Goal: Task Accomplishment & Management: Complete application form

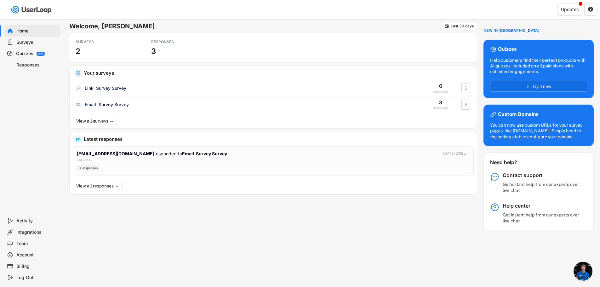
scroll to position [122, 0]
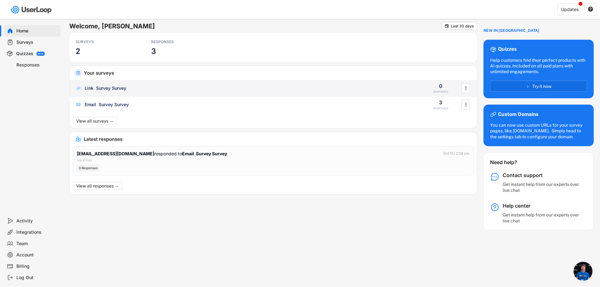
click at [138, 89] on div "Link Survey Survey" at bounding box center [246, 88] width 343 height 6
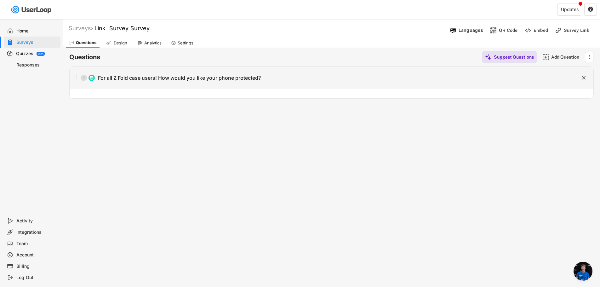
click at [145, 81] on div "1 For all Z Fold case users! How would you like your phone protected?" at bounding box center [316, 78] width 492 height 13
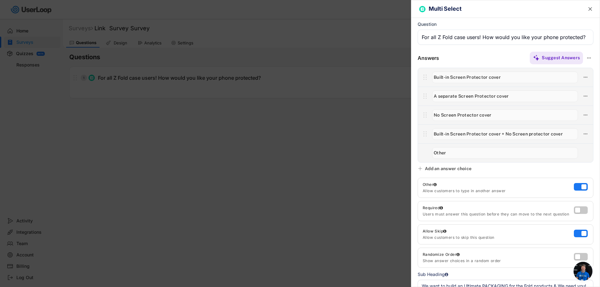
drag, startPoint x: 504, startPoint y: 78, endPoint x: 410, endPoint y: 78, distance: 94.5
click at [410, 78] on body "Welcome, Todd  Last 30 days SURVEYS 2 RESPONSES 3 Your surveys Link Survey Sur…" at bounding box center [300, 143] width 600 height 287
click at [474, 118] on input "input" at bounding box center [505, 115] width 146 height 12
drag, startPoint x: 476, startPoint y: 131, endPoint x: 526, endPoint y: 135, distance: 50.3
click at [476, 131] on input "input" at bounding box center [505, 134] width 146 height 12
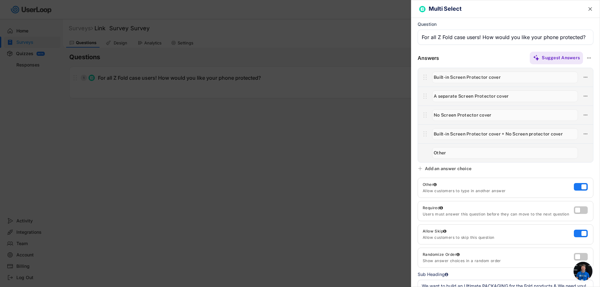
drag, startPoint x: 563, startPoint y: 133, endPoint x: 418, endPoint y: 133, distance: 144.9
click at [418, 133] on div at bounding box center [506, 115] width 176 height 95
click at [498, 78] on input "input" at bounding box center [505, 78] width 146 height 12
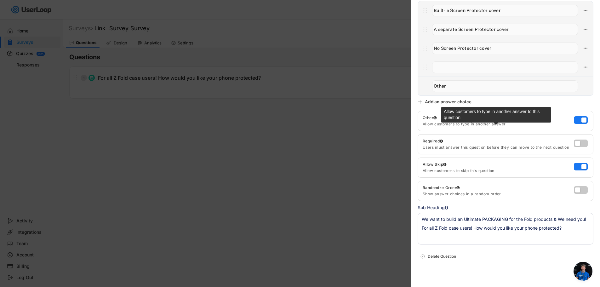
scroll to position [73, 0]
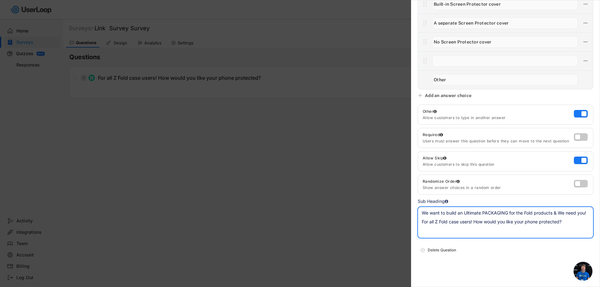
drag, startPoint x: 463, startPoint y: 218, endPoint x: 529, endPoint y: 220, distance: 65.5
click at [529, 220] on textarea "We want to build an Ultimate PACKAGING for the Fold products & We need you! For…" at bounding box center [506, 223] width 176 height 32
click at [529, 223] on textarea "We want to build an Ultimate PACKAGING for the Fold products & We need you! For…" at bounding box center [506, 223] width 176 height 32
drag, startPoint x: 574, startPoint y: 225, endPoint x: 566, endPoint y: 225, distance: 7.9
click at [566, 225] on textarea "We want to build an Ultimate PACKAGING for the Fold products & We need you! For…" at bounding box center [506, 223] width 176 height 32
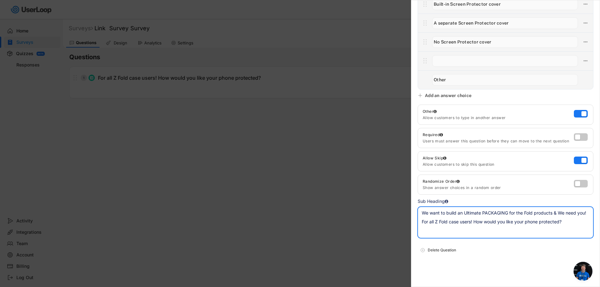
drag, startPoint x: 566, startPoint y: 225, endPoint x: 519, endPoint y: 225, distance: 47.3
click at [519, 225] on textarea "We want to build an Ultimate PACKAGING for the Fold products & We need you! For…" at bounding box center [506, 223] width 176 height 32
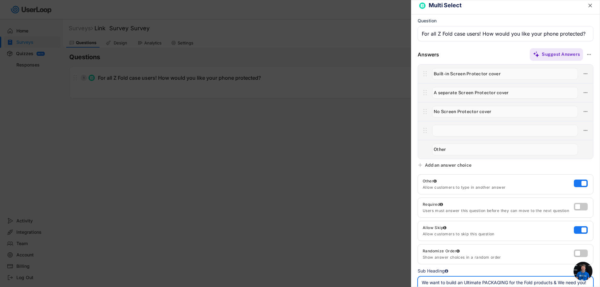
scroll to position [0, 0]
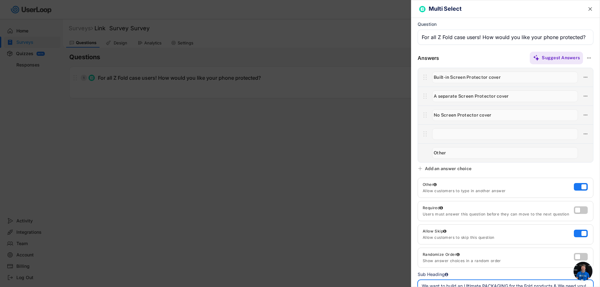
type textarea "We want to build an Ultimate PACKAGING for the Fold products & We need you! For…"
drag, startPoint x: 505, startPoint y: 79, endPoint x: 423, endPoint y: 78, distance: 81.6
click at [423, 78] on div at bounding box center [505, 77] width 175 height 19
drag, startPoint x: 513, startPoint y: 76, endPoint x: 432, endPoint y: 76, distance: 80.3
click at [426, 72] on div at bounding box center [505, 77] width 175 height 19
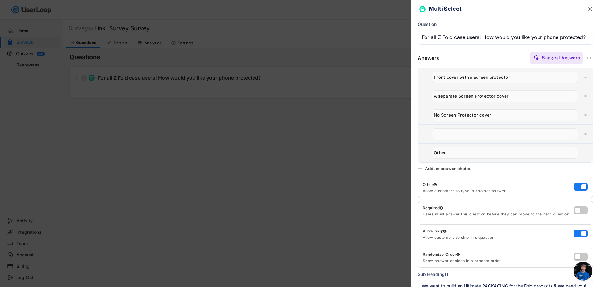
type input "Front cover with a screen protector"
drag, startPoint x: 470, startPoint y: 96, endPoint x: 504, endPoint y: 102, distance: 34.4
click at [473, 97] on input "input" at bounding box center [505, 96] width 146 height 12
paste input "Front cover with a screen protector"
paste input "Front cover with a screen protecto"
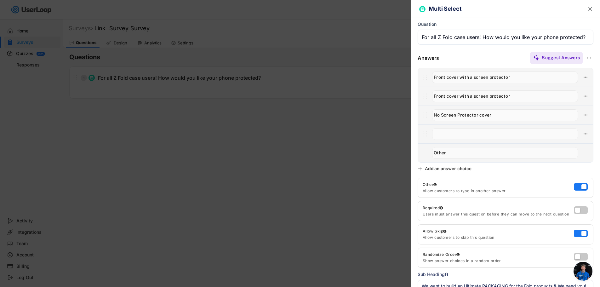
type input "Front cover with a screen protector"
drag, startPoint x: 434, startPoint y: 123, endPoint x: 414, endPoint y: 123, distance: 20.5
click at [414, 123] on div "Answers Suggest Answers" at bounding box center [505, 107] width 188 height 112
type input "Front cover"
click at [474, 78] on input "input" at bounding box center [505, 78] width 146 height 12
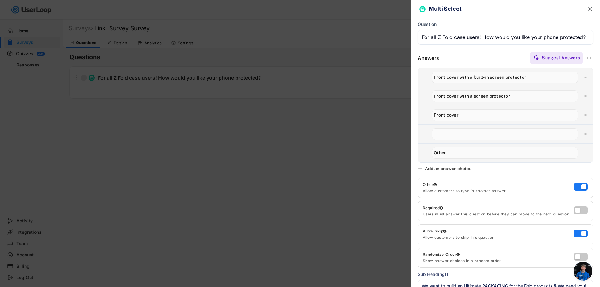
type input "Front cover with a built-in screen protector"
click at [483, 112] on input "input" at bounding box center [505, 115] width 146 height 12
type input "Front cover with a separate screen protector"
drag, startPoint x: 517, startPoint y: 96, endPoint x: 468, endPoint y: 94, distance: 48.9
click at [468, 94] on input "input" at bounding box center [505, 96] width 146 height 12
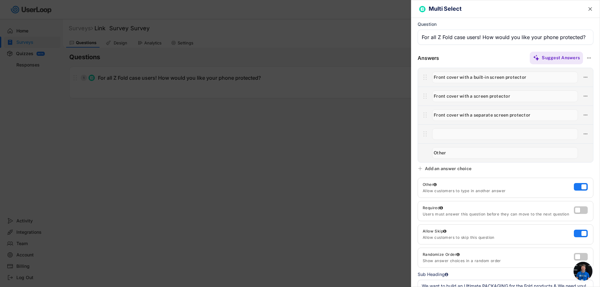
click at [468, 94] on input "input" at bounding box center [505, 96] width 146 height 12
click at [517, 93] on input "input" at bounding box center [505, 96] width 146 height 12
click at [477, 96] on input "input" at bounding box center [505, 96] width 146 height 12
type input "Front cover without the screen protector"
click at [492, 78] on input "input" at bounding box center [505, 78] width 146 height 12
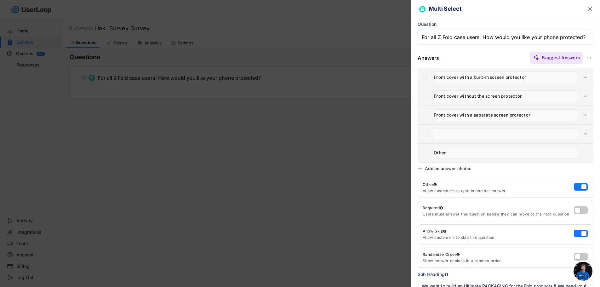
drag, startPoint x: 476, startPoint y: 78, endPoint x: 493, endPoint y: 78, distance: 16.7
click at [493, 78] on input "input" at bounding box center [505, 78] width 146 height 12
click at [495, 113] on input "input" at bounding box center [505, 115] width 146 height 12
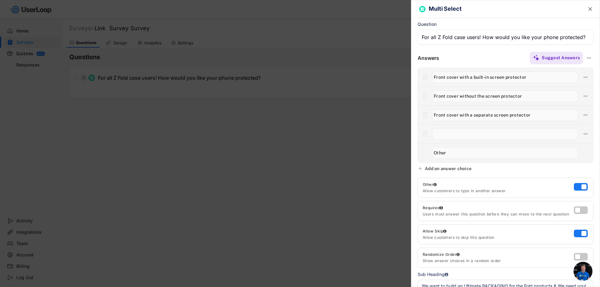
click at [470, 113] on input "input" at bounding box center [505, 115] width 146 height 12
click at [534, 110] on input "input" at bounding box center [505, 115] width 146 height 12
type input "Front cover with separate screen protector"
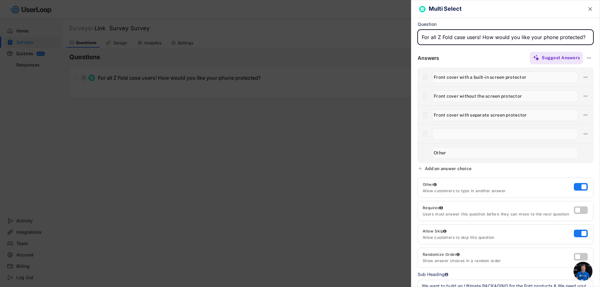
drag, startPoint x: 468, startPoint y: 33, endPoint x: 524, endPoint y: 35, distance: 56.7
click at [524, 35] on input "input" at bounding box center [506, 37] width 176 height 15
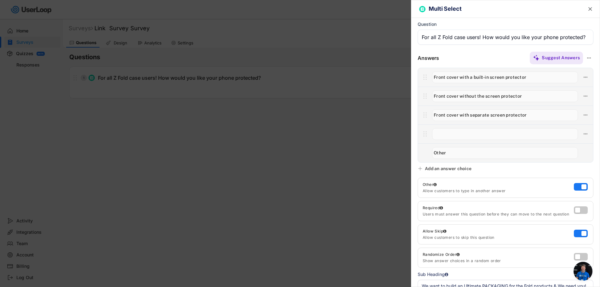
click at [483, 47] on div "Question" at bounding box center [506, 34] width 176 height 26
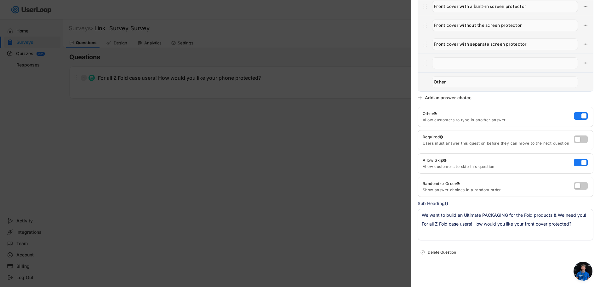
scroll to position [73, 0]
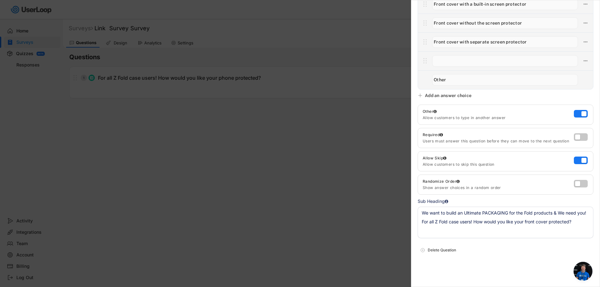
click at [318, 204] on div at bounding box center [300, 143] width 600 height 287
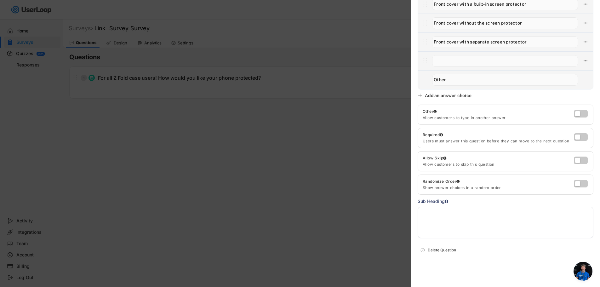
scroll to position [0, 0]
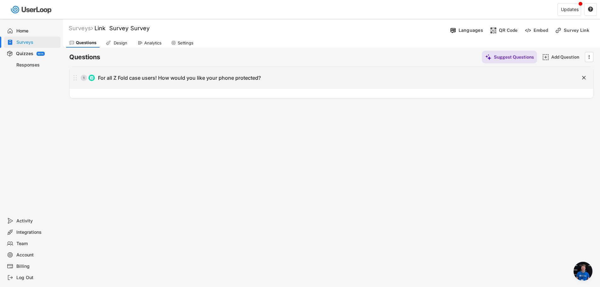
click at [520, 77] on div "1 For all Z Fold case users! How would you like your phone protected?" at bounding box center [316, 78] width 492 height 13
type input "For all Z Fold case users! How would you like your phone protected?"
type textarea "We want to build an Ultimate PACKAGING for the Fold products & We need you! For…"
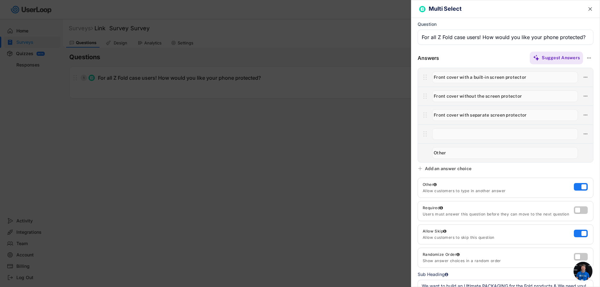
drag, startPoint x: 296, startPoint y: 89, endPoint x: 107, endPoint y: 91, distance: 188.4
click at [283, 91] on div at bounding box center [300, 143] width 600 height 287
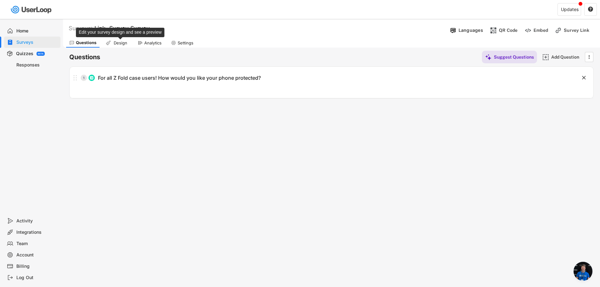
click at [122, 41] on div "Design" at bounding box center [120, 42] width 16 height 5
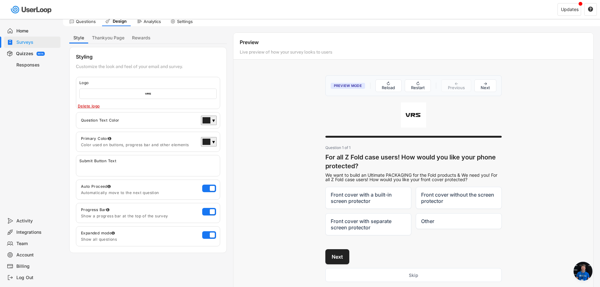
scroll to position [32, 0]
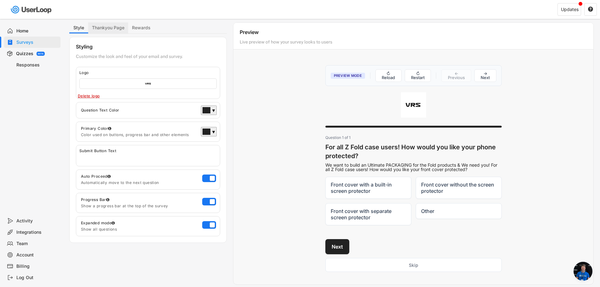
click at [116, 27] on button "Thankyou Page" at bounding box center [108, 27] width 40 height 11
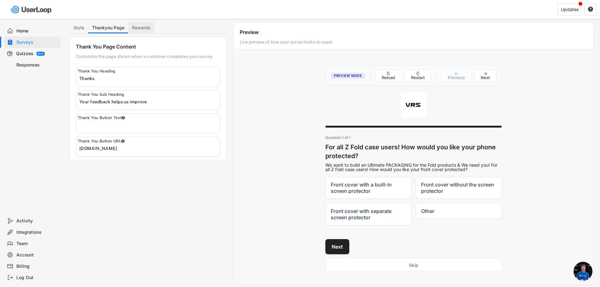
click at [139, 26] on button "Rewards" at bounding box center [141, 27] width 26 height 11
select select ""immediately""
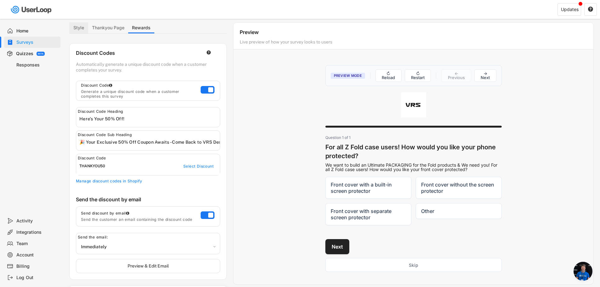
click at [83, 28] on button "Style" at bounding box center [78, 27] width 19 height 11
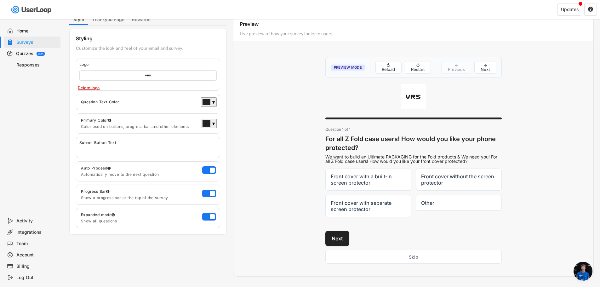
scroll to position [0, 0]
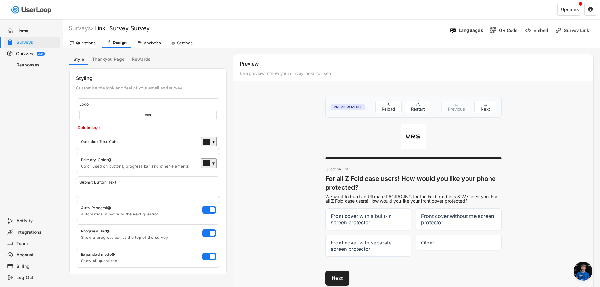
click at [87, 45] on div "Questions" at bounding box center [86, 42] width 20 height 5
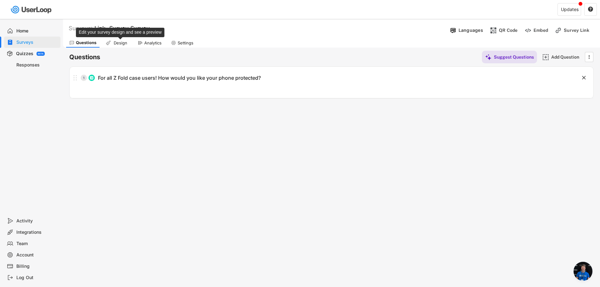
click at [121, 45] on div "Design" at bounding box center [120, 42] width 16 height 5
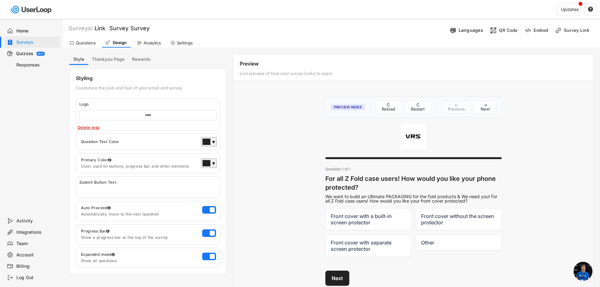
click at [111, 61] on button "Thankyou Page" at bounding box center [108, 59] width 40 height 11
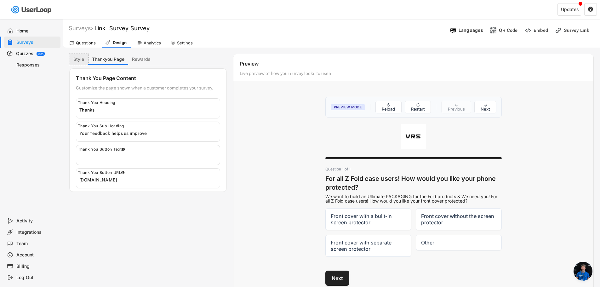
click at [81, 60] on button "Style" at bounding box center [78, 59] width 19 height 11
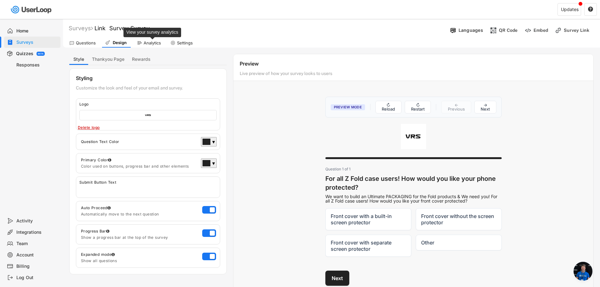
click at [154, 42] on div "Analytics" at bounding box center [152, 42] width 17 height 5
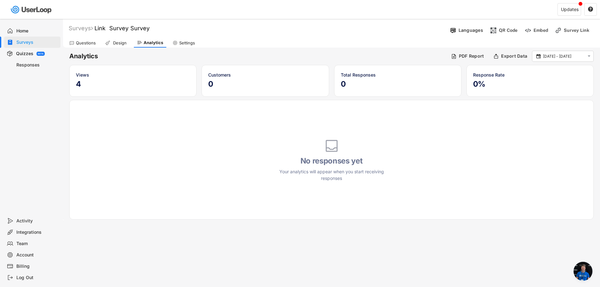
click at [133, 43] on div "Questions Design Analytics Settings" at bounding box center [331, 42] width 537 height 11
click at [113, 43] on div "Design" at bounding box center [120, 42] width 16 height 5
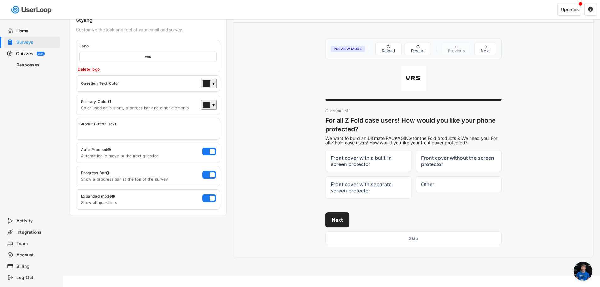
scroll to position [63, 0]
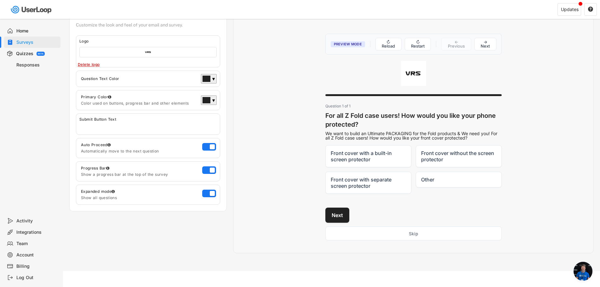
click at [203, 129] on input "input" at bounding box center [149, 126] width 141 height 9
type input "dsfasdfasdf"
click at [255, 132] on div "Preview Mode ↻ Reload ↻ Restart ← Previous → Next Question 1 of 1 For all Z Fol…" at bounding box center [413, 136] width 360 height 219
click at [150, 127] on input "input" at bounding box center [149, 126] width 141 height 9
click at [287, 147] on div "Preview Mode ↻ Reload ↻ Restart ← Previous → Next Question 1 of 1 For all Z Fol…" at bounding box center [413, 136] width 360 height 219
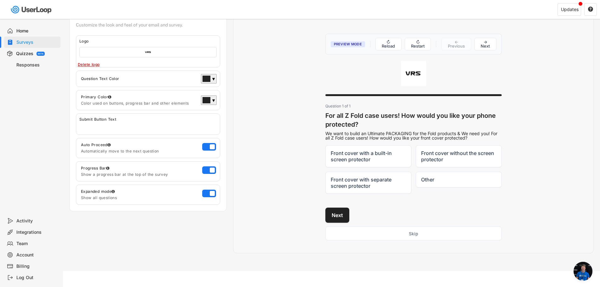
click at [199, 121] on div "Submit Button Text" at bounding box center [148, 123] width 144 height 21
click at [198, 120] on div "Submit Button Text" at bounding box center [148, 123] width 144 height 21
click at [208, 124] on input "input" at bounding box center [149, 126] width 141 height 9
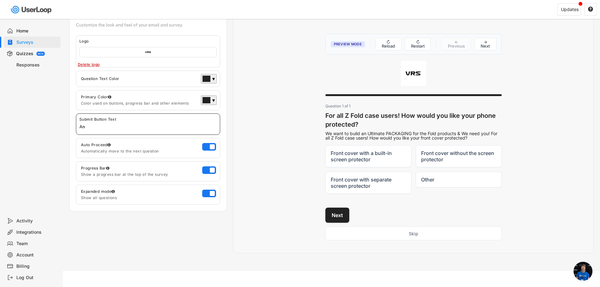
type input "A"
type input "Submit for a HUGE discount!"
click at [283, 114] on div "Preview Mode ↻ Reload ↻ Restart ← Previous → Next Question 1 of 1 For all Z Fol…" at bounding box center [413, 136] width 360 height 219
click at [267, 117] on div "Preview Mode ↻ Reload ↻ Restart ← Previous → Next Question 1 of 1 For all Z Fol…" at bounding box center [413, 136] width 360 height 219
click at [276, 166] on div "Preview Mode ↻ Reload ↻ Restart ← Previous → Next Question 1 of 1 For all Z Fol…" at bounding box center [413, 136] width 360 height 219
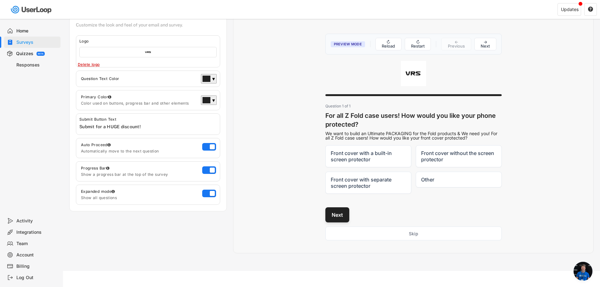
click at [342, 215] on button "Next" at bounding box center [337, 214] width 24 height 15
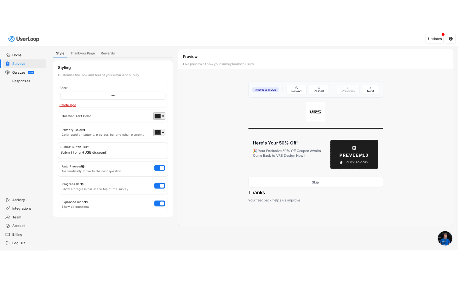
scroll to position [0, 0]
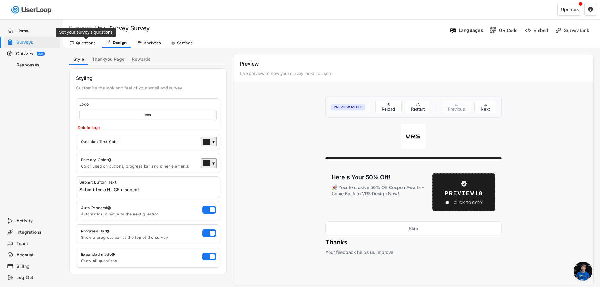
click at [94, 44] on div "Questions" at bounding box center [86, 42] width 20 height 5
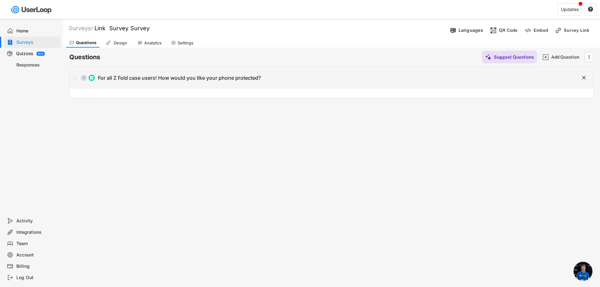
click at [96, 77] on div "1 For all Z Fold case users! How would you like your phone protected?" at bounding box center [316, 78] width 492 height 13
type input "For all Z Fold case users! How would you like your phone protected?"
type textarea "We want to build an Ultimate PACKAGING for the Fold products & We need you! For…"
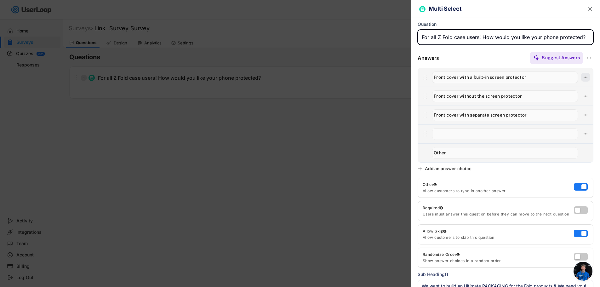
click at [581, 74] on button at bounding box center [585, 77] width 9 height 9
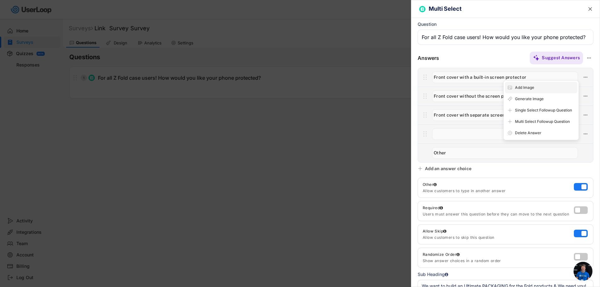
click at [525, 86] on div "Add Image" at bounding box center [545, 88] width 60 height 6
click at [484, 58] on div "Suggest Answers" at bounding box center [516, 58] width 154 height 13
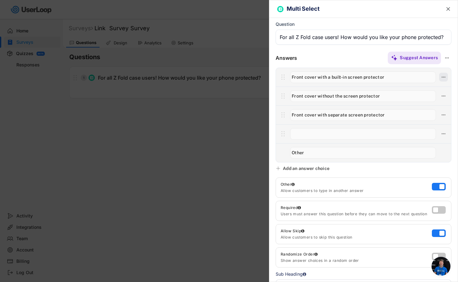
click at [442, 78] on button at bounding box center [443, 77] width 9 height 9
click at [409, 89] on div "Add Image" at bounding box center [403, 88] width 60 height 6
click at [387, 103] on input "file" at bounding box center [399, 104] width 66 height 31
type input "C:\fakepath\폴드.jpg"
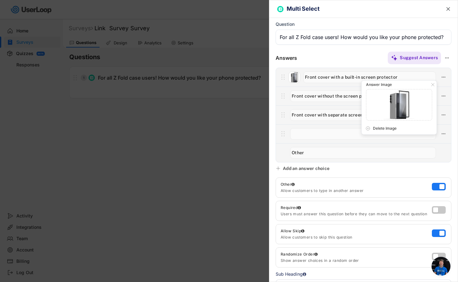
click at [275, 103] on div "Answers Suggest Answers" at bounding box center [363, 107] width 188 height 112
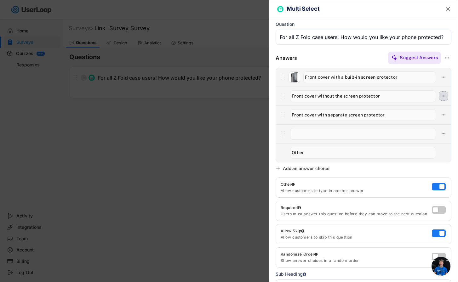
click at [441, 97] on icon at bounding box center [444, 96] width 6 height 6
click at [409, 107] on div "Add Image" at bounding box center [403, 107] width 60 height 6
click at [412, 118] on input "file" at bounding box center [399, 123] width 66 height 31
type input "C:\fakepath\imgi_108_balck_1.jpg"
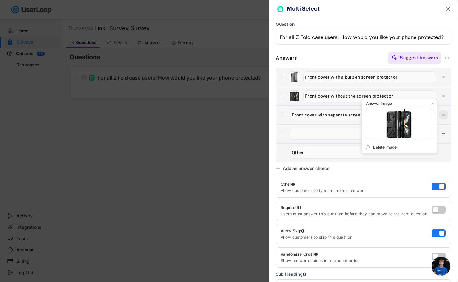
click at [441, 115] on icon at bounding box center [444, 115] width 6 height 6
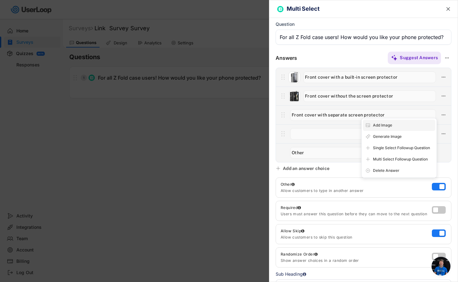
click at [412, 125] on div "Add Image" at bounding box center [403, 126] width 60 height 6
click at [389, 142] on input "file" at bounding box center [399, 142] width 66 height 31
click at [417, 138] on input "file" at bounding box center [399, 142] width 66 height 31
type input "C:\fakepath\imgi_168_02_Black_Bk.jpg"
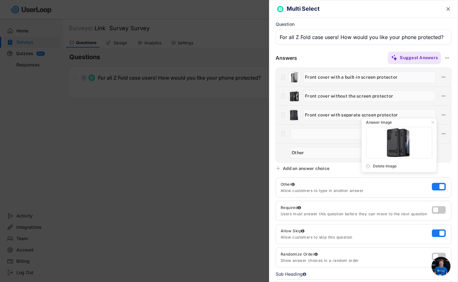
click at [272, 159] on div "Answers Suggest Answers" at bounding box center [363, 107] width 188 height 112
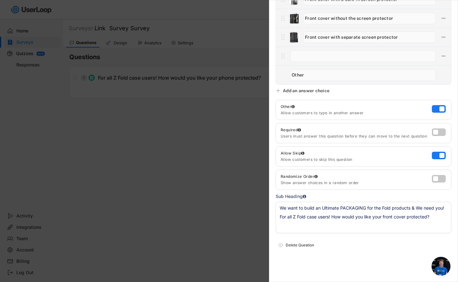
click at [212, 164] on div at bounding box center [229, 141] width 458 height 282
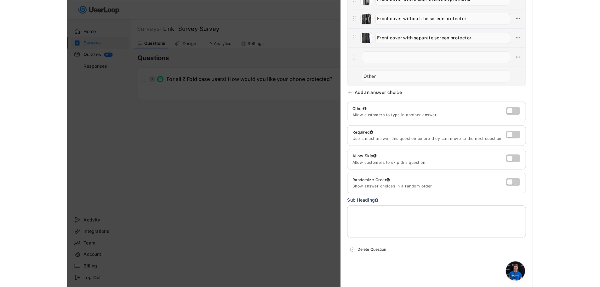
scroll to position [0, 0]
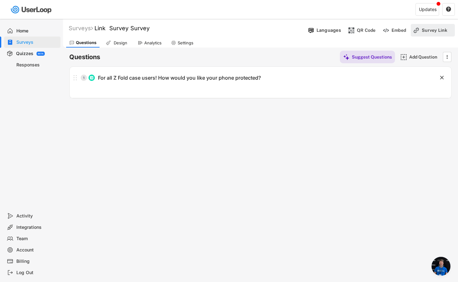
click at [435, 34] on div "Survey Link" at bounding box center [438, 30] width 32 height 13
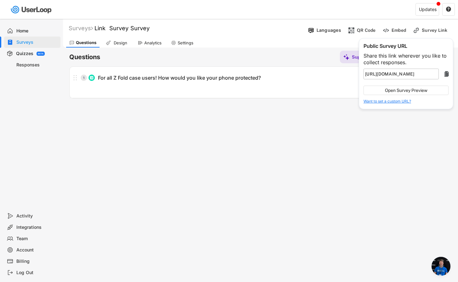
click at [412, 71] on input "input" at bounding box center [401, 74] width 75 height 11
click at [410, 92] on button "Open Survey Preview" at bounding box center [406, 90] width 85 height 9
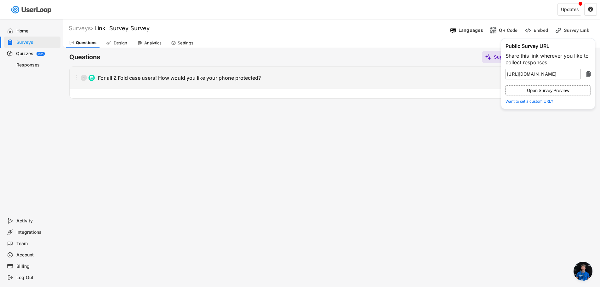
click at [213, 81] on div "1 For all Z Fold case users! How would you like your phone protected?" at bounding box center [316, 78] width 492 height 13
type input "For all Z Fold case users! How would you like your phone protected?"
type textarea "We want to build an Ultimate PACKAGING for the Fold products & We need you! For…"
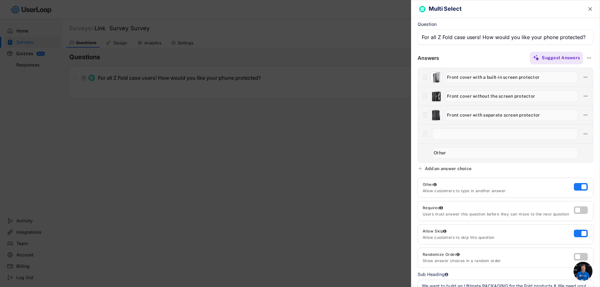
click at [490, 96] on input "input" at bounding box center [511, 96] width 133 height 12
type input "Front cover without any the screen protector"
click at [334, 132] on div at bounding box center [300, 143] width 600 height 287
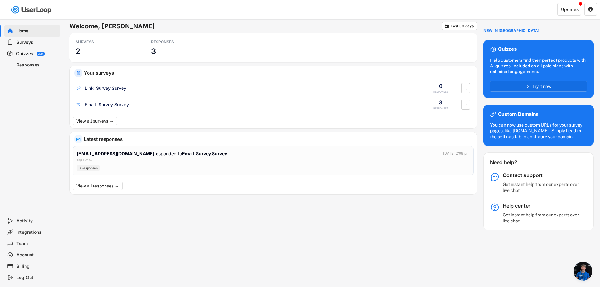
scroll to position [122, 0]
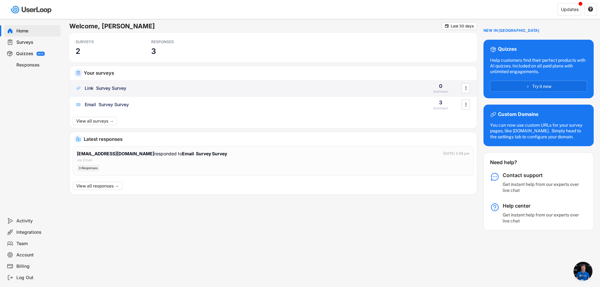
click at [160, 88] on div "Link Survey Survey" at bounding box center [246, 88] width 343 height 6
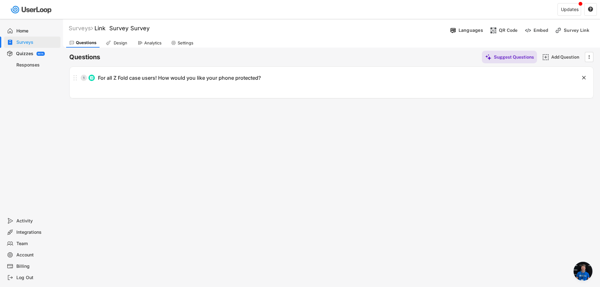
click at [110, 42] on icon at bounding box center [108, 42] width 5 height 5
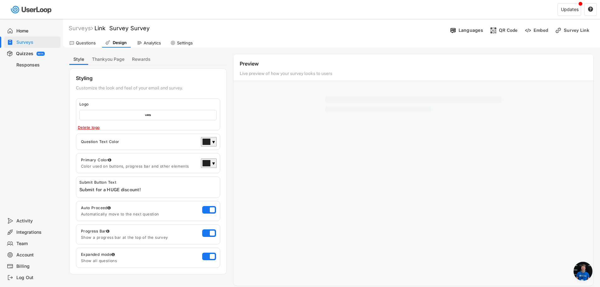
click at [125, 43] on div "Design" at bounding box center [120, 42] width 16 height 5
click at [145, 42] on div "Analytics" at bounding box center [152, 42] width 17 height 5
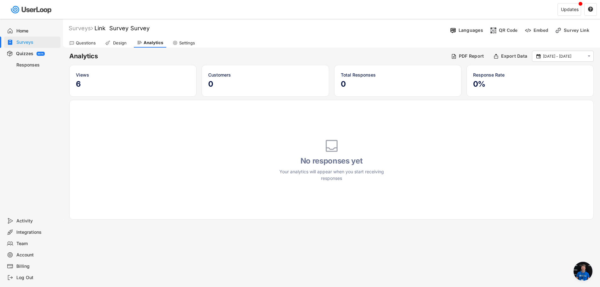
click at [173, 41] on icon at bounding box center [175, 42] width 5 height 5
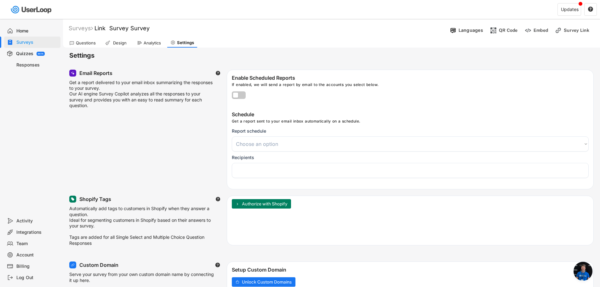
select select
click at [106, 44] on use at bounding box center [107, 42] width 5 height 5
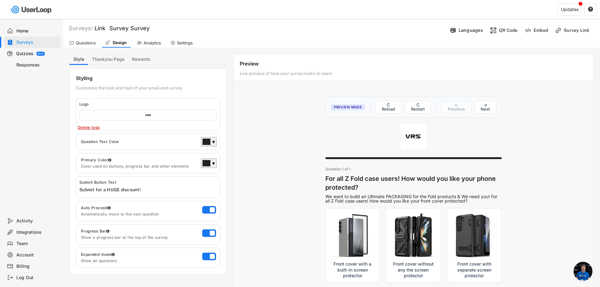
click at [146, 39] on div "Analytics" at bounding box center [149, 42] width 30 height 9
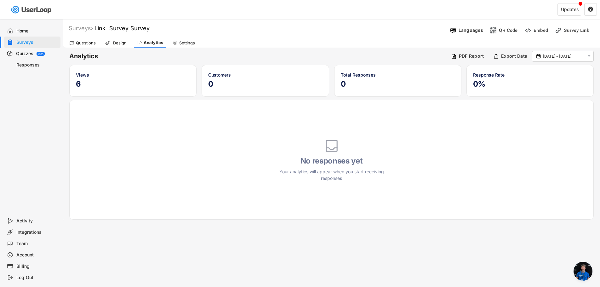
click at [88, 43] on div "Questions" at bounding box center [86, 42] width 20 height 5
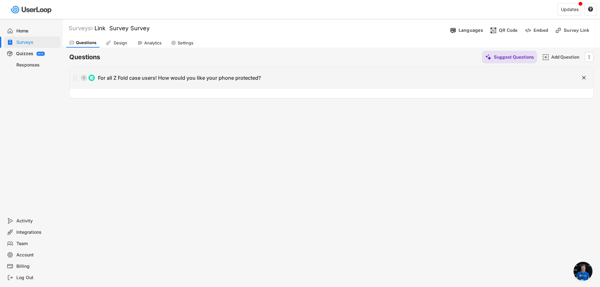
click at [260, 86] on div "1 For all Z Fold case users! How would you like your phone protected? " at bounding box center [332, 78] width 524 height 22
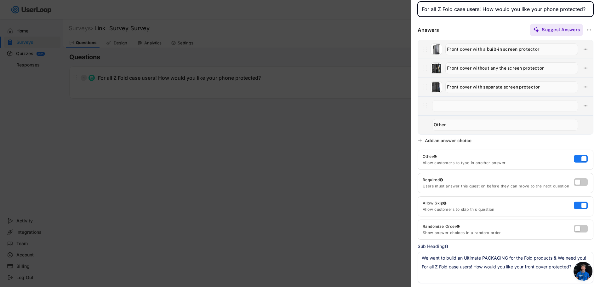
scroll to position [73, 0]
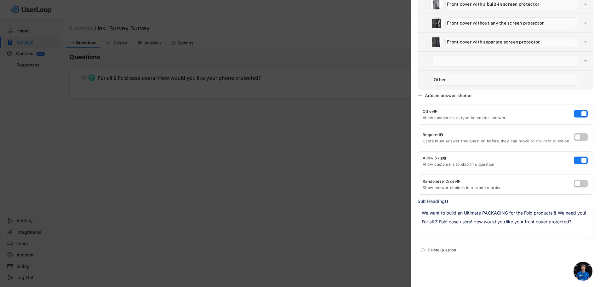
click at [281, 205] on div at bounding box center [300, 143] width 600 height 287
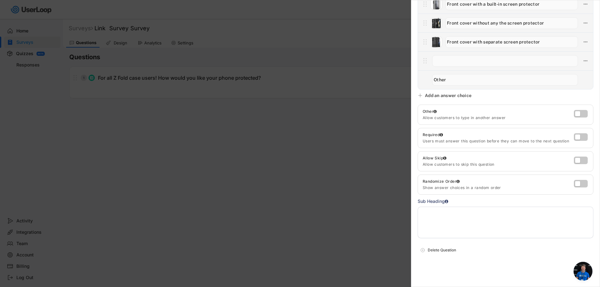
scroll to position [0, 0]
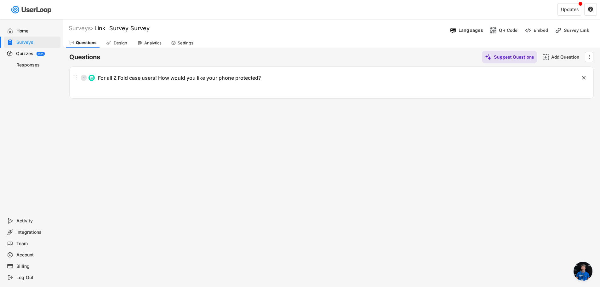
click at [117, 38] on div "Design" at bounding box center [117, 42] width 29 height 9
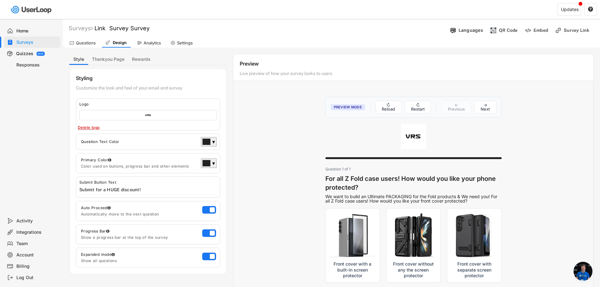
click at [142, 41] on div "Analytics" at bounding box center [149, 42] width 30 height 9
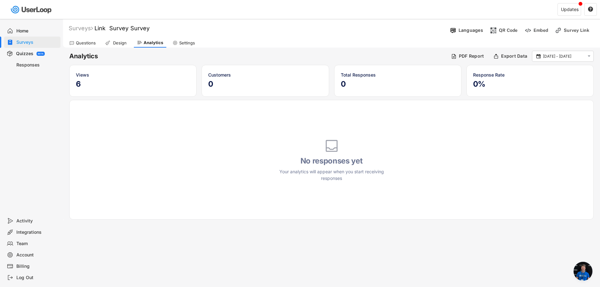
click at [107, 42] on icon at bounding box center [107, 42] width 5 height 5
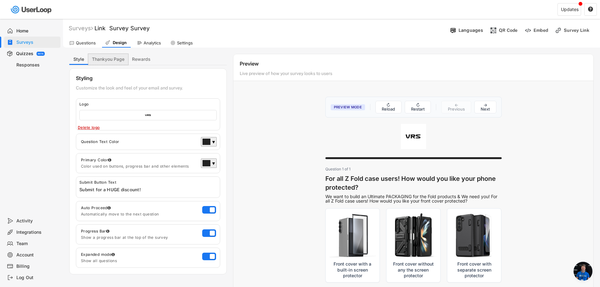
click at [109, 63] on button "Thankyou Page" at bounding box center [108, 59] width 40 height 11
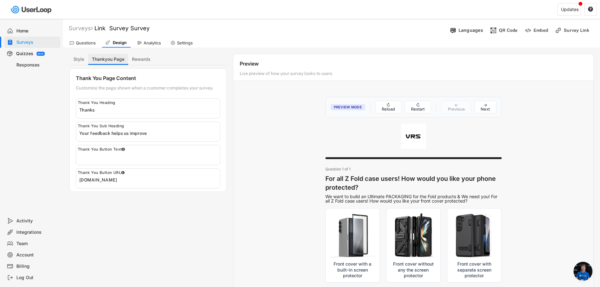
click at [116, 61] on button "Thankyou Page" at bounding box center [108, 59] width 40 height 11
click at [133, 65] on button "Rewards" at bounding box center [141, 59] width 26 height 11
select select ""immediately""
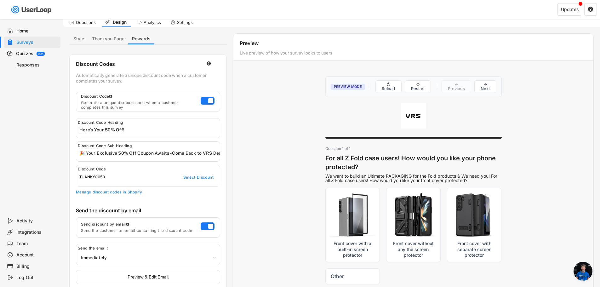
scroll to position [32, 0]
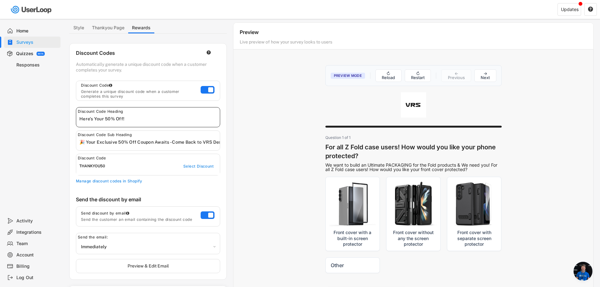
drag, startPoint x: 109, startPoint y: 121, endPoint x: 109, endPoint y: 117, distance: 3.8
click at [106, 122] on input "input" at bounding box center [149, 118] width 141 height 9
type input "Here's Your 40% Off!"
drag, startPoint x: 290, startPoint y: 181, endPoint x: 186, endPoint y: 165, distance: 104.9
click at [287, 181] on div "Preview Mode ↻ Reload ↻ Restart ← Previous → Next Question 1 of 1 For all Z Fol…" at bounding box center [413, 192] width 360 height 267
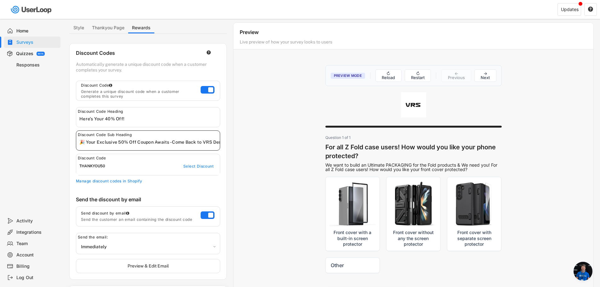
drag, startPoint x: 124, startPoint y: 143, endPoint x: 120, endPoint y: 143, distance: 4.1
click at [120, 143] on input "input" at bounding box center [149, 141] width 141 height 9
type input "🎉 Your Exclusive 40% Off Coupon Awaits - Come Back to VRS Design Now!"
click at [273, 165] on div "Preview Mode ↻ Reload ↻ Restart ← Previous → Next Question 1 of 1 For all Z Fol…" at bounding box center [413, 192] width 360 height 267
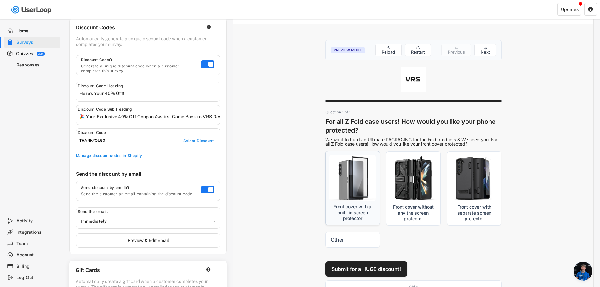
scroll to position [0, 0]
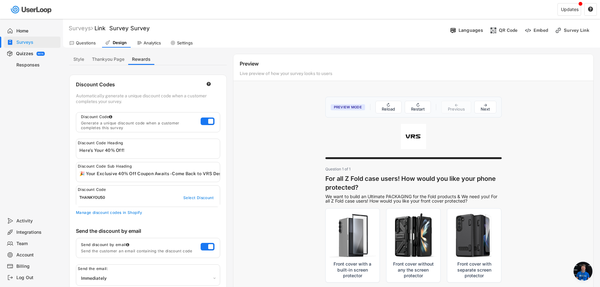
click at [239, 32] on div "Surveys Link Survey Survey Languages QR Code Embed Survey Link" at bounding box center [331, 29] width 537 height 16
click at [395, 107] on button "↻ Reload" at bounding box center [389, 106] width 26 height 13
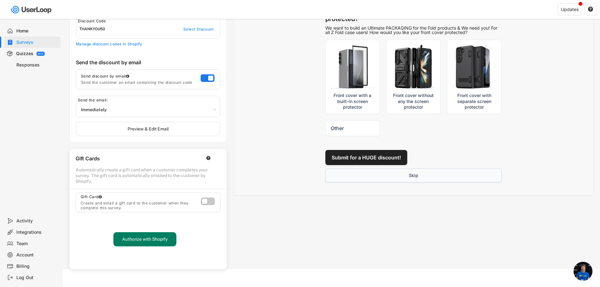
scroll to position [169, 0]
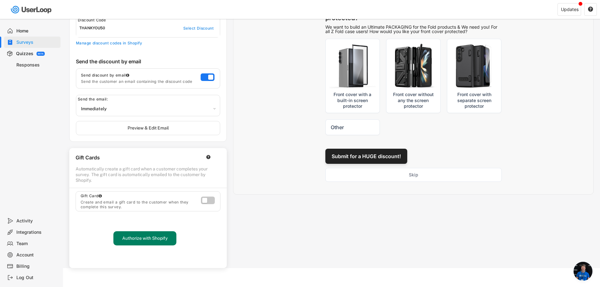
click at [398, 157] on button "Submit for a HUGE discount!" at bounding box center [366, 156] width 82 height 15
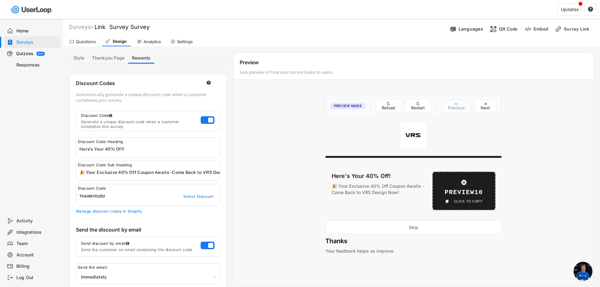
scroll to position [0, 0]
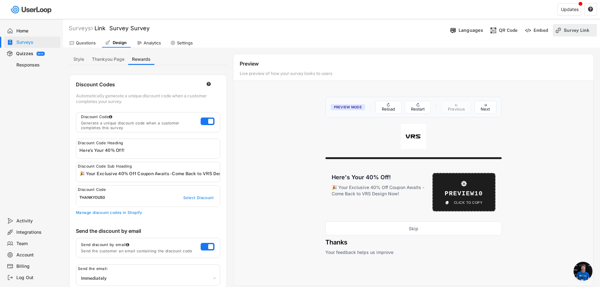
click at [574, 28] on div "Survey Link" at bounding box center [580, 30] width 32 height 6
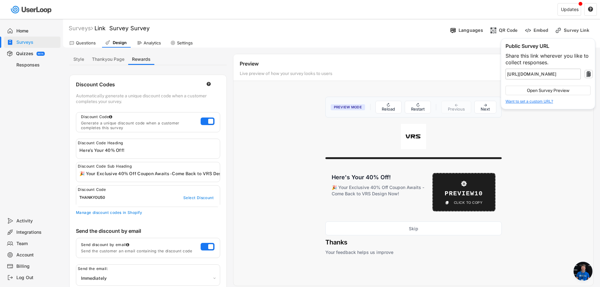
click at [588, 73] on text "" at bounding box center [589, 74] width 4 height 8
click at [587, 76] on text "" at bounding box center [589, 74] width 4 height 8
click at [569, 94] on button "Open Survey Preview" at bounding box center [548, 90] width 85 height 9
